Goal: Task Accomplishment & Management: Use online tool/utility

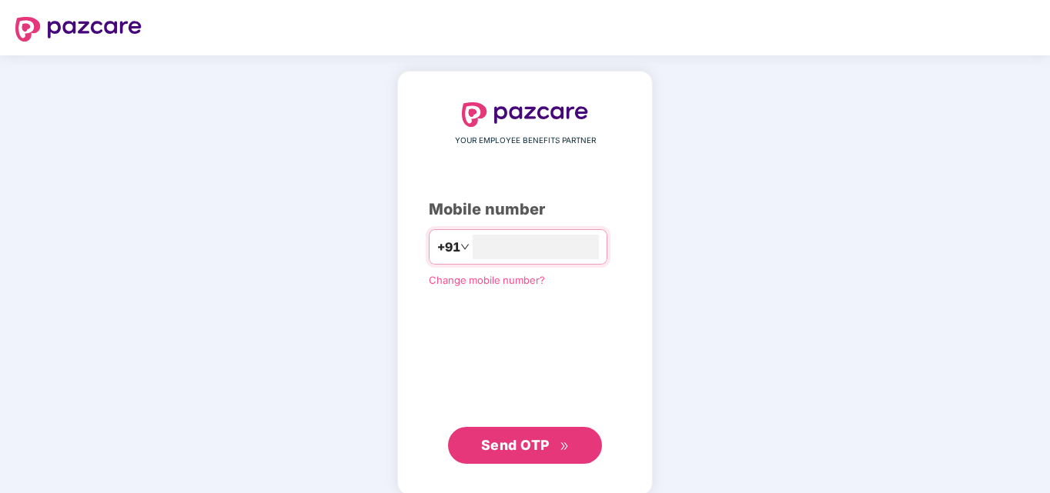
type input "**********"
click at [517, 442] on span "Send OTP" at bounding box center [515, 445] width 68 height 16
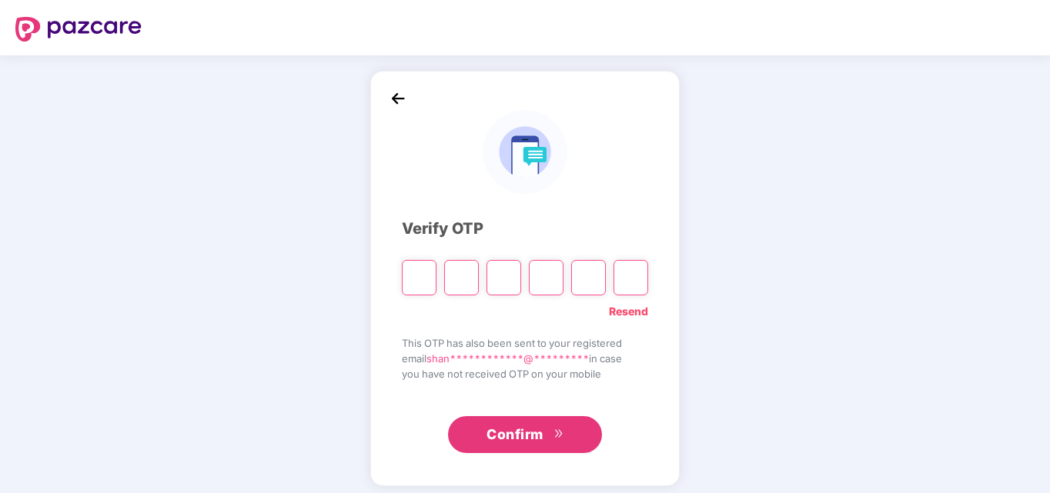
type input "*"
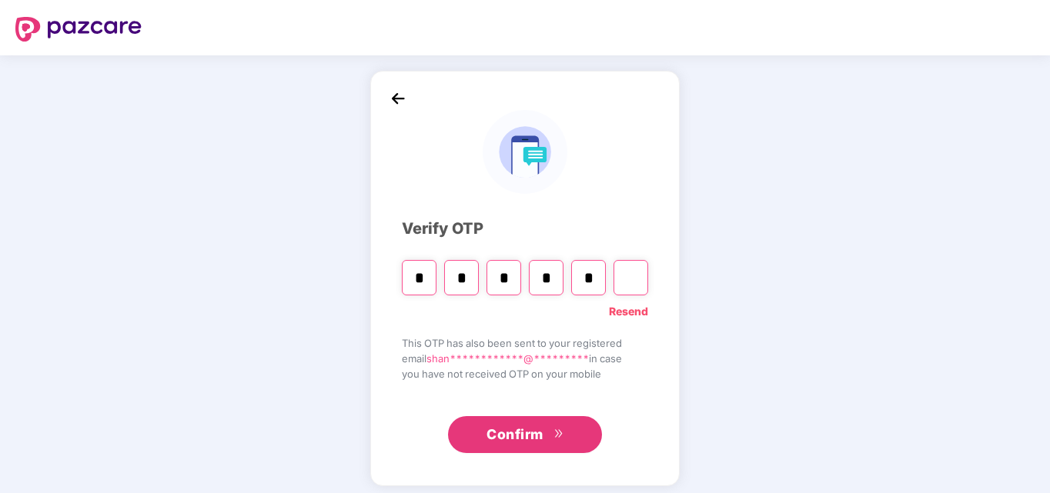
type input "*"
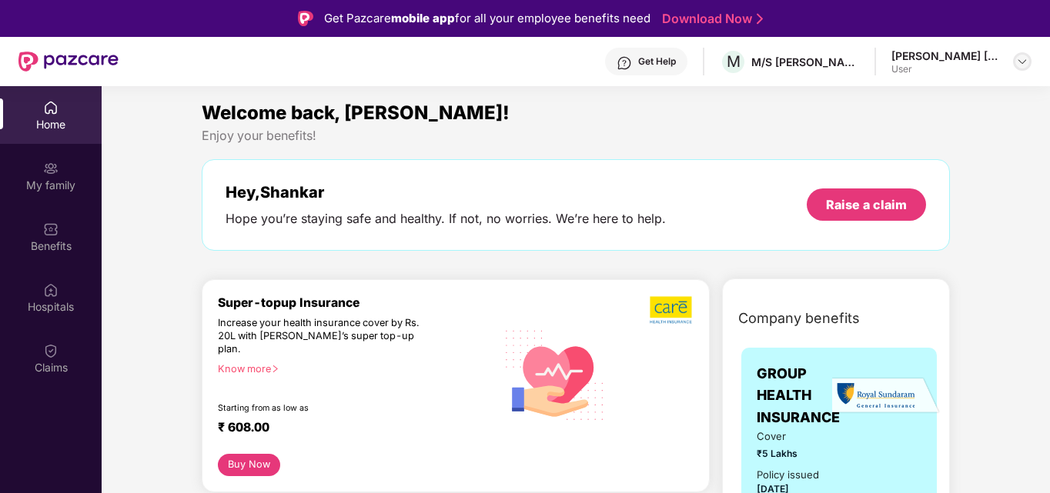
click at [1019, 62] on img at bounding box center [1022, 61] width 12 height 12
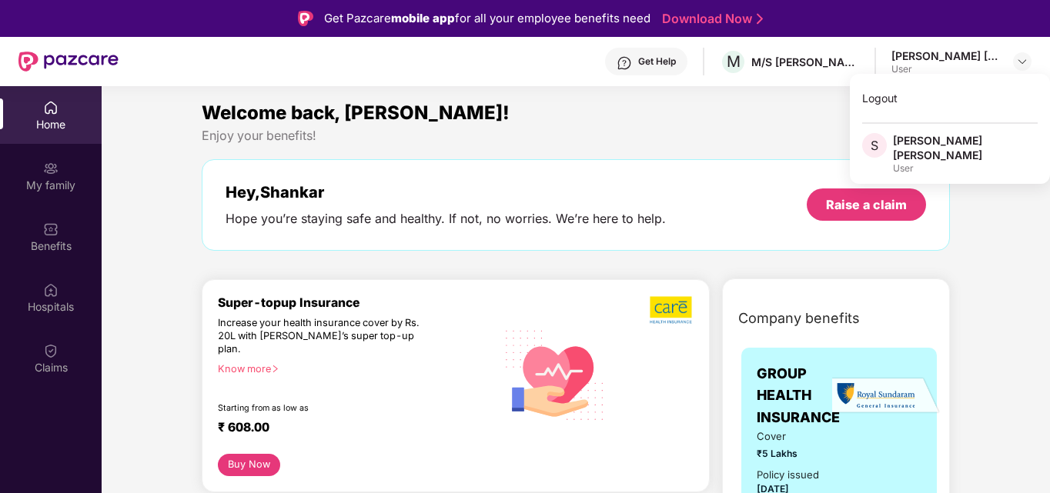
click at [642, 125] on div "Welcome back, [PERSON_NAME]!" at bounding box center [576, 112] width 748 height 29
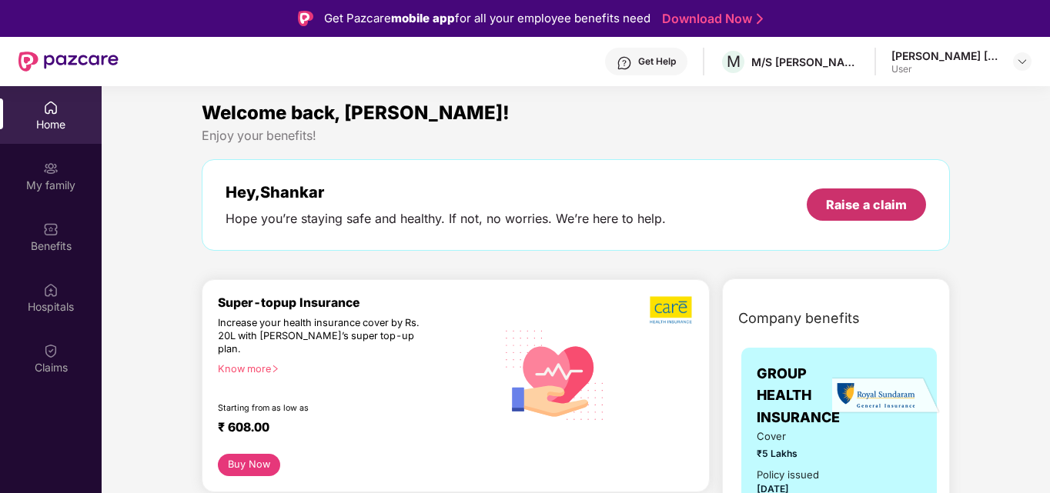
click at [898, 210] on div "Raise a claim" at bounding box center [866, 204] width 81 height 17
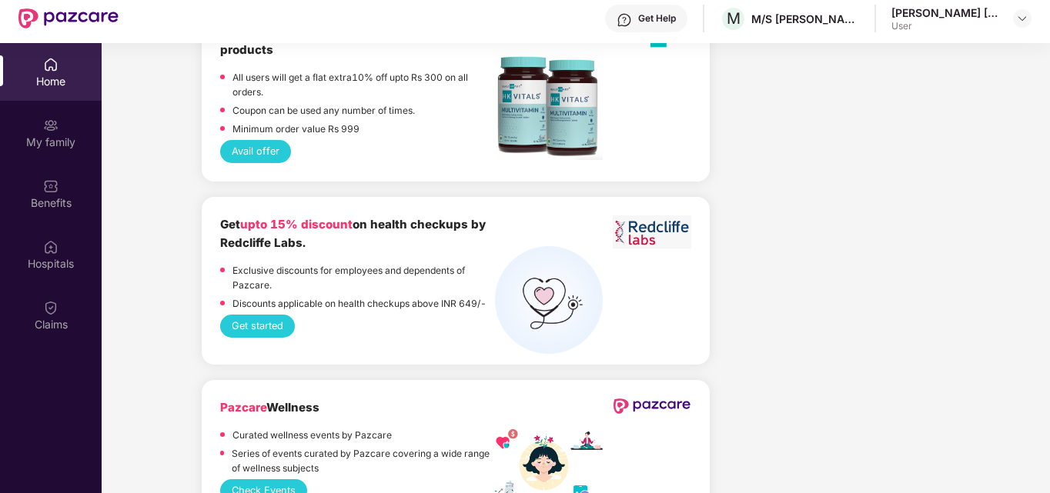
scroll to position [86, 0]
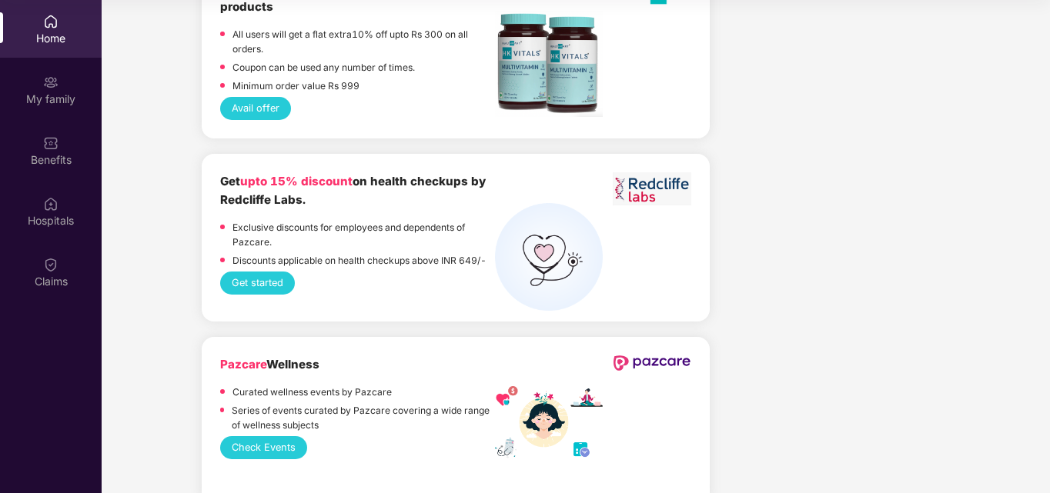
click at [258, 436] on button "Check Events" at bounding box center [263, 447] width 87 height 23
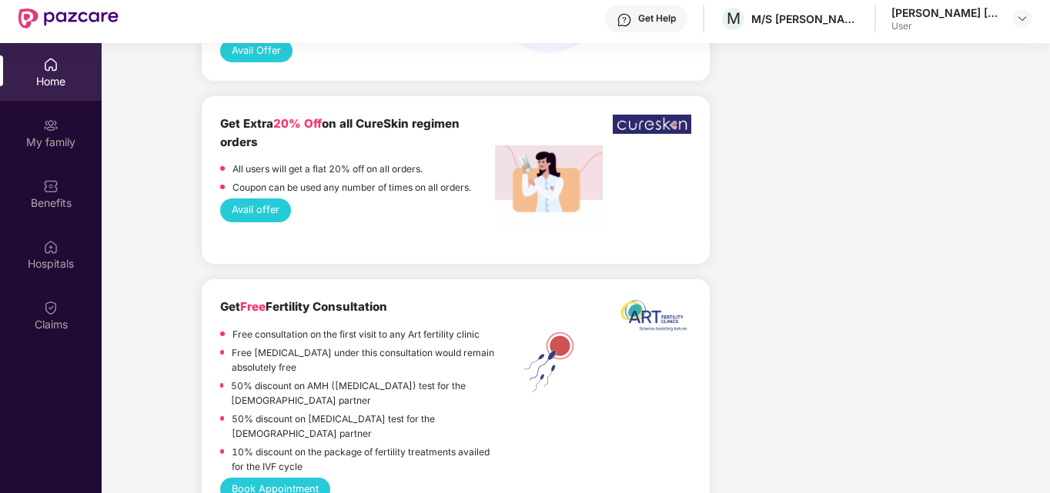
scroll to position [0, 0]
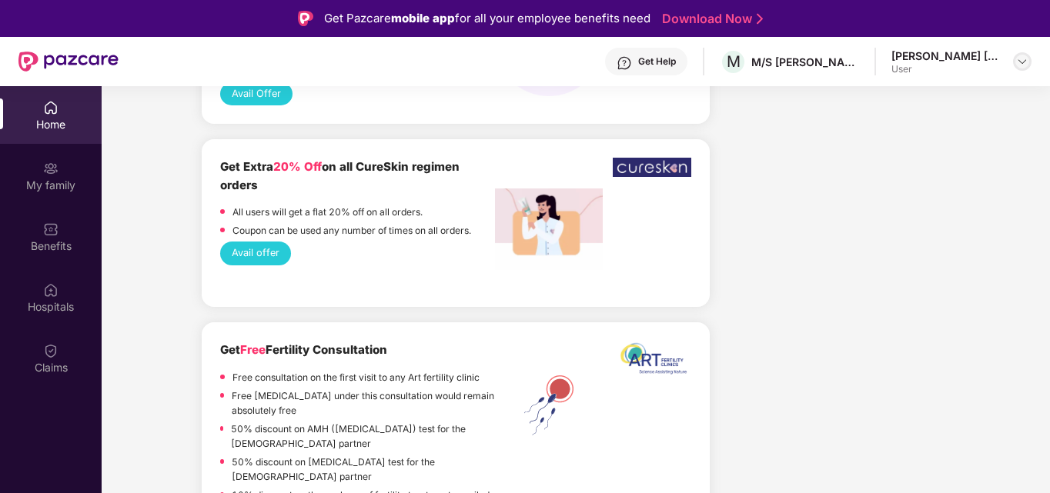
click at [1017, 62] on img at bounding box center [1022, 61] width 12 height 12
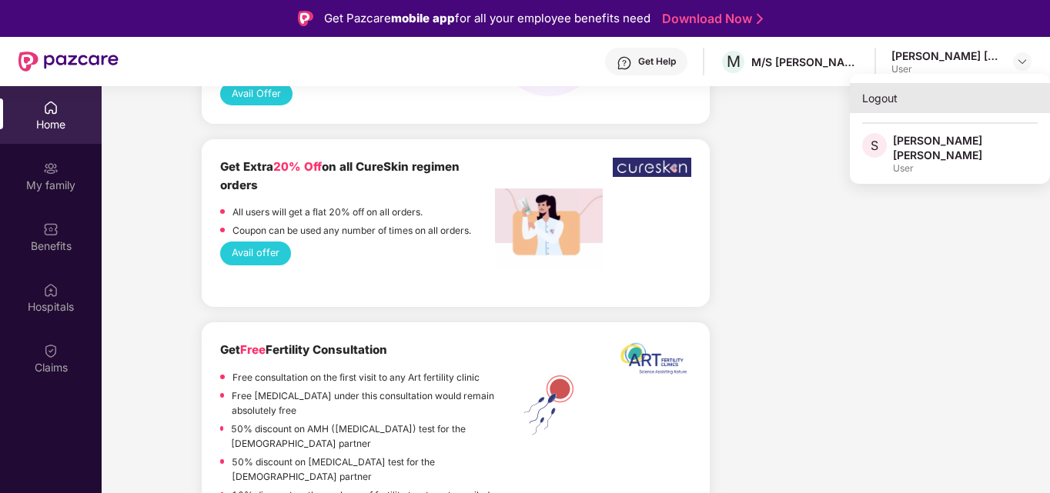
click at [870, 104] on div "Logout" at bounding box center [950, 98] width 200 height 30
